Goal: Find specific page/section: Find specific page/section

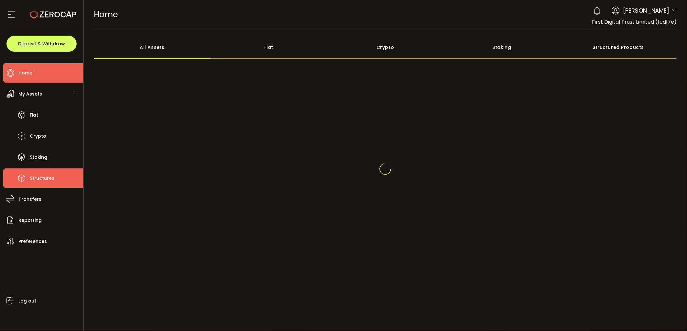
click at [47, 182] on span "Structures" at bounding box center [42, 177] width 25 height 9
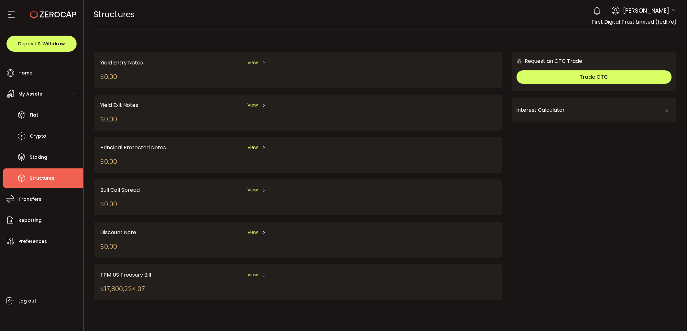
click at [44, 210] on ul "Home Trading My Assets Fiat Crypto Staking Structures Transfers Reporting Prefe…" at bounding box center [41, 194] width 83 height 272
click at [43, 216] on li "Reporting" at bounding box center [43, 219] width 80 height 19
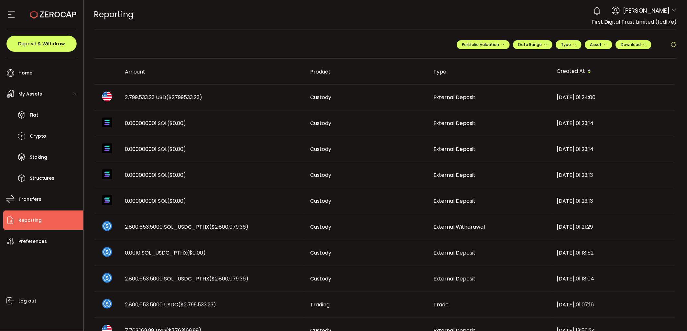
click at [149, 94] on span "2,799,533.23 USD ($2799533.23)" at bounding box center [163, 97] width 77 height 7
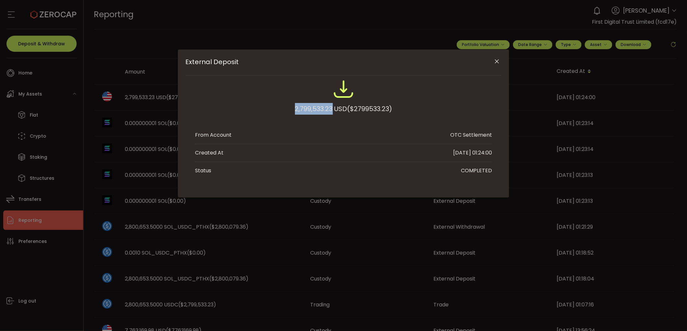
drag, startPoint x: 290, startPoint y: 112, endPoint x: 331, endPoint y: 109, distance: 40.5
click at [331, 109] on div "2,799,533.23 USD ($2799533.23)" at bounding box center [343, 100] width 297 height 42
copy div "2,799,533.23"
click at [497, 63] on icon "Close" at bounding box center [497, 61] width 6 height 6
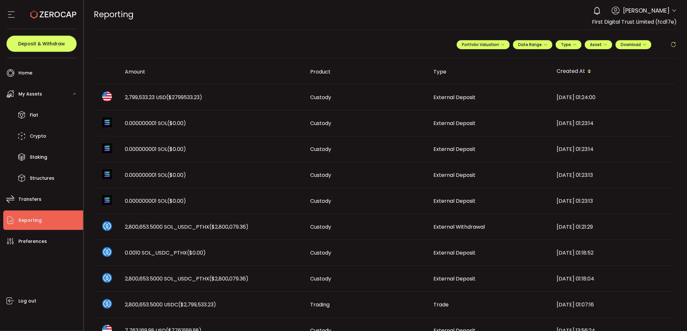
scroll to position [108, 0]
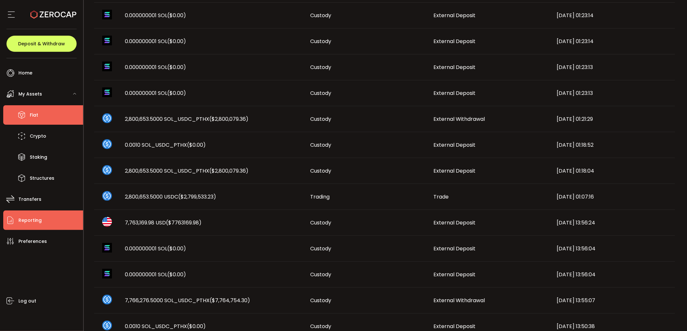
click at [37, 115] on span "Fiat" at bounding box center [34, 114] width 8 height 9
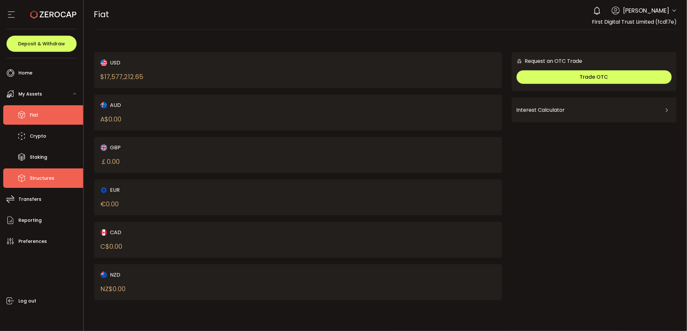
click at [58, 183] on li "Structures" at bounding box center [43, 177] width 80 height 19
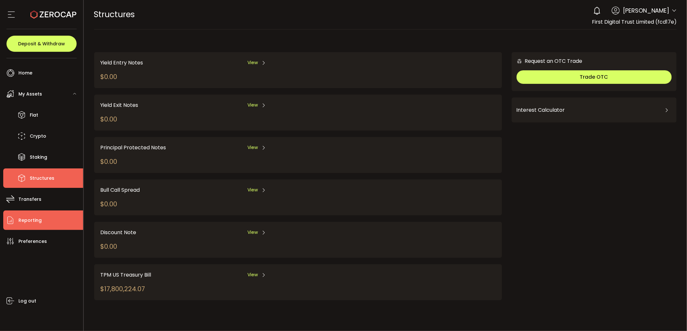
click at [46, 216] on li "Reporting" at bounding box center [43, 219] width 80 height 19
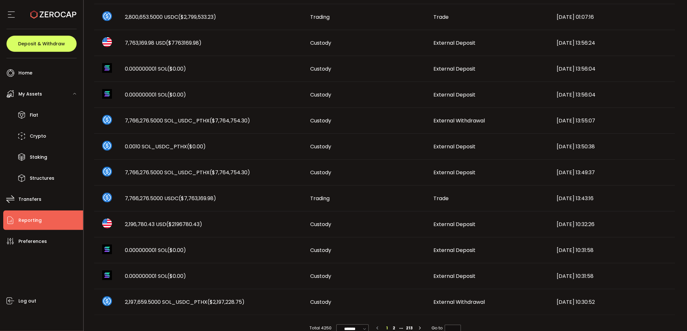
scroll to position [304, 0]
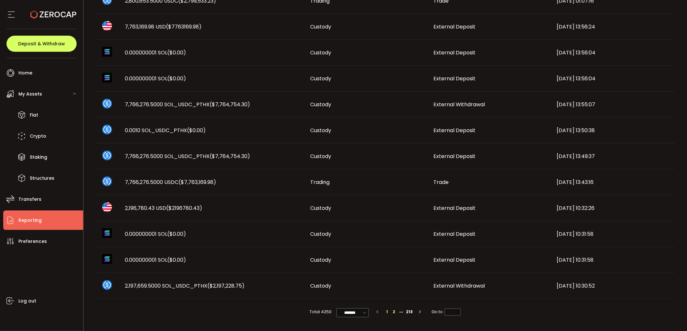
click at [395, 314] on li "2" at bounding box center [394, 311] width 7 height 7
type input "*"
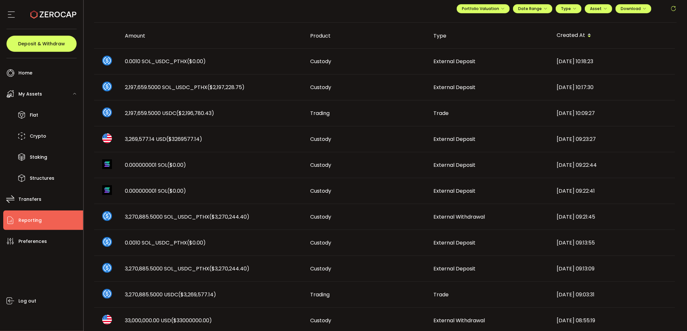
scroll to position [72, 0]
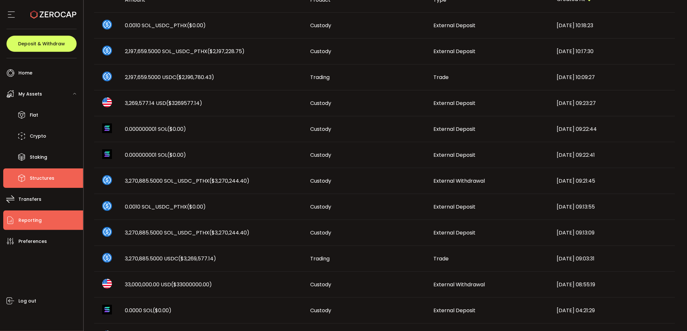
click at [46, 182] on span "Structures" at bounding box center [42, 177] width 25 height 9
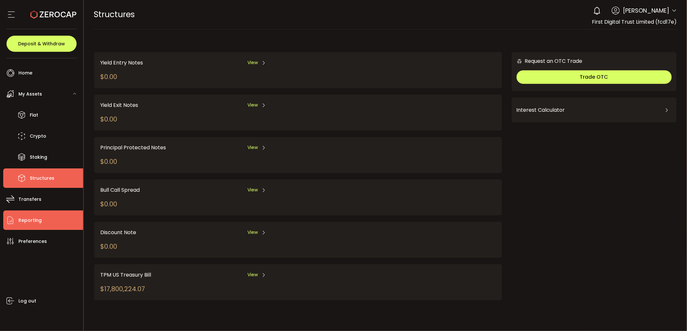
click at [47, 218] on li "Reporting" at bounding box center [43, 219] width 80 height 19
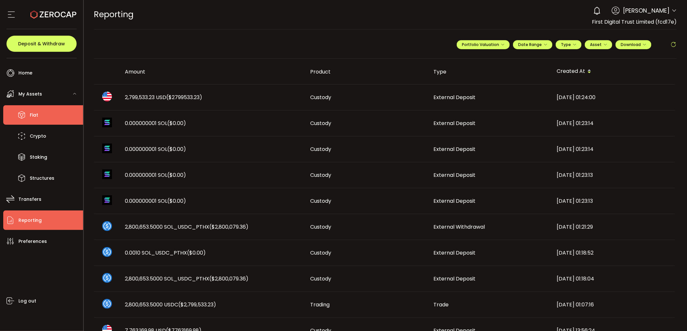
click at [42, 117] on li "Fiat" at bounding box center [43, 114] width 80 height 19
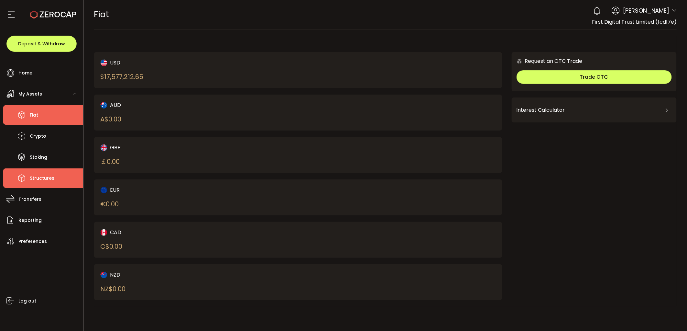
click at [50, 175] on span "Structures" at bounding box center [42, 177] width 25 height 9
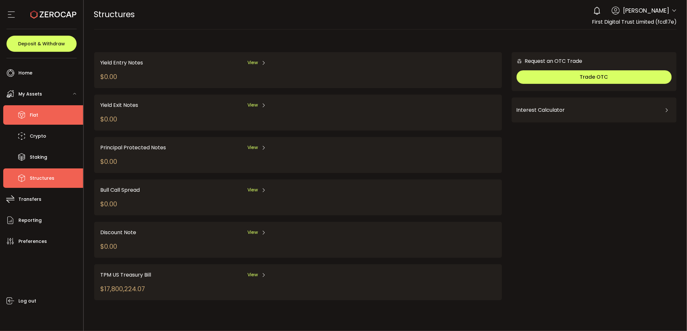
click at [35, 121] on li "Fiat" at bounding box center [43, 114] width 80 height 19
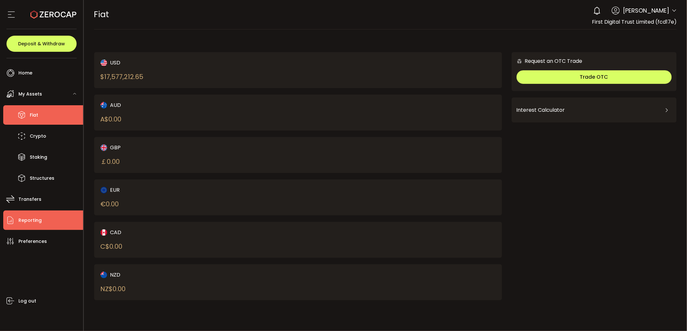
click at [42, 228] on li "Reporting" at bounding box center [43, 219] width 80 height 19
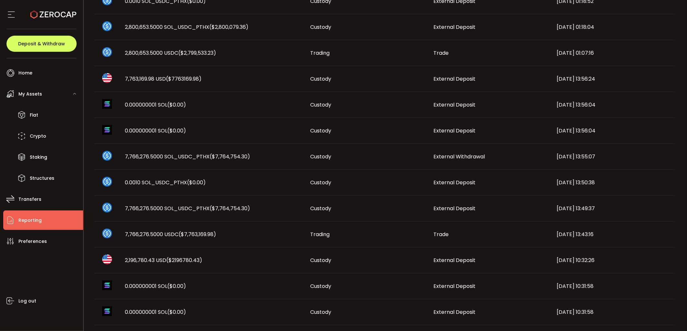
scroll to position [304, 0]
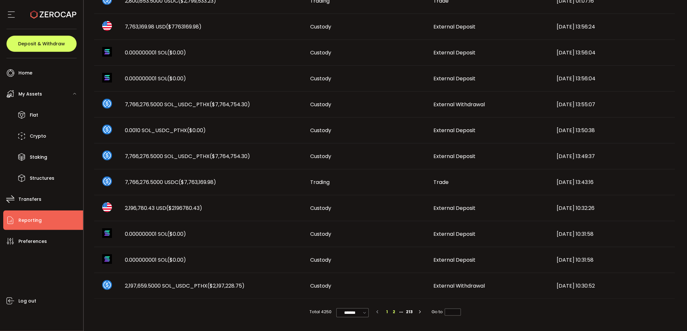
click at [393, 310] on li "2" at bounding box center [394, 311] width 7 height 7
type input "*"
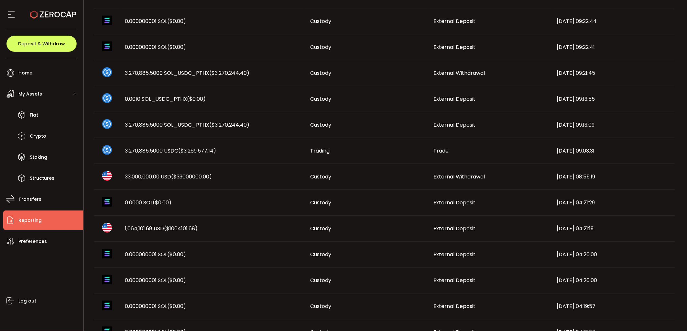
scroll to position [251, 0]
